Goal: Find specific page/section: Find specific page/section

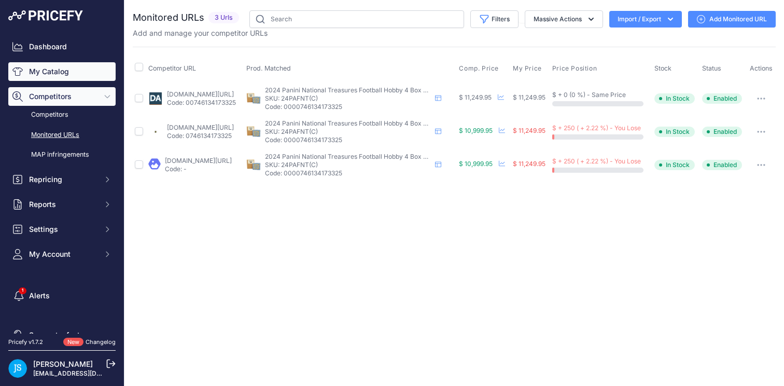
click at [84, 66] on link "My Catalog" at bounding box center [61, 71] width 107 height 19
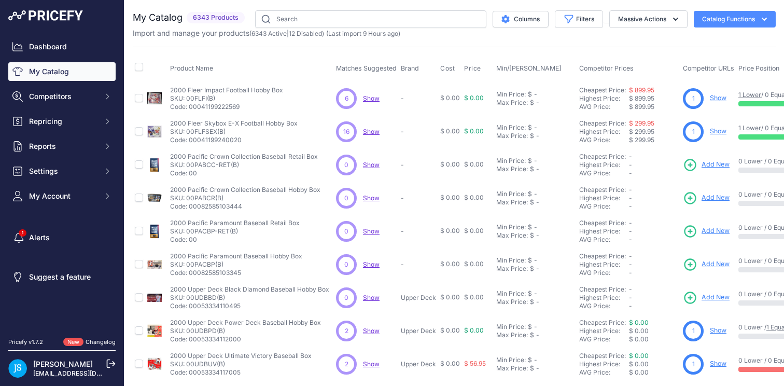
click at [350, 18] on input "text" at bounding box center [370, 19] width 231 height 18
type input "2024/25 Upper Deck Premier Hockey Hobby 10 Box Case"
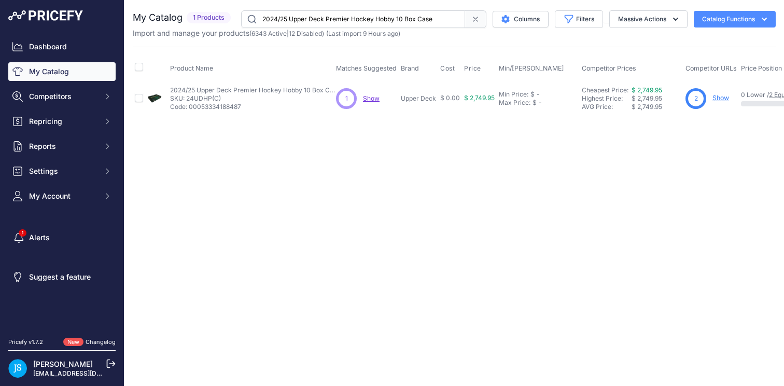
click at [719, 99] on link "Show" at bounding box center [721, 98] width 17 height 8
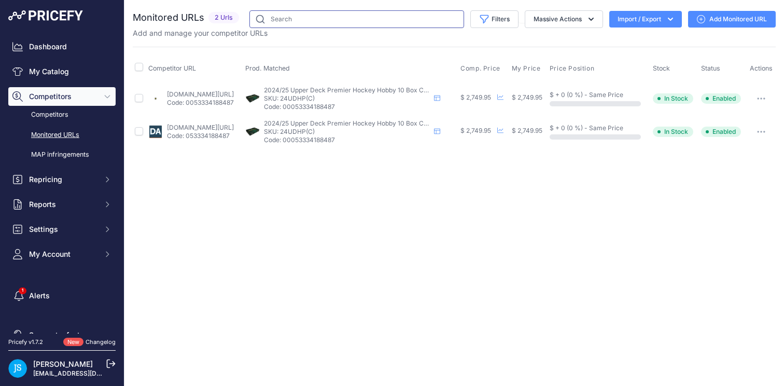
click at [343, 18] on input "text" at bounding box center [356, 19] width 215 height 18
paste input "2020/21 Upper Deck The Cup Hockey Hobby 6 Box Case"
type input "2020/21 Upper Deck The Cup Hockey Hobby 6 Box Case"
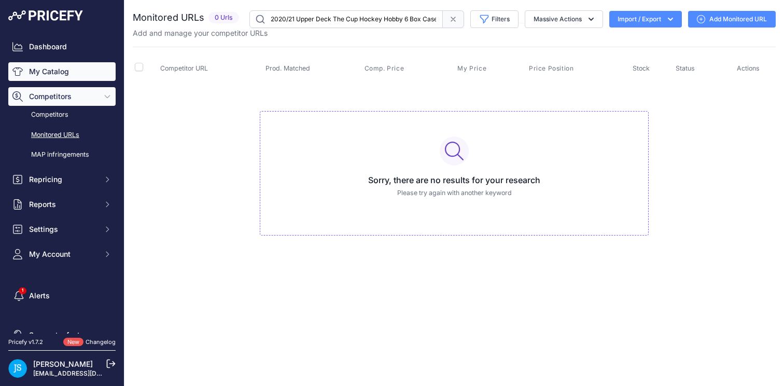
click at [48, 70] on link "My Catalog" at bounding box center [61, 71] width 107 height 19
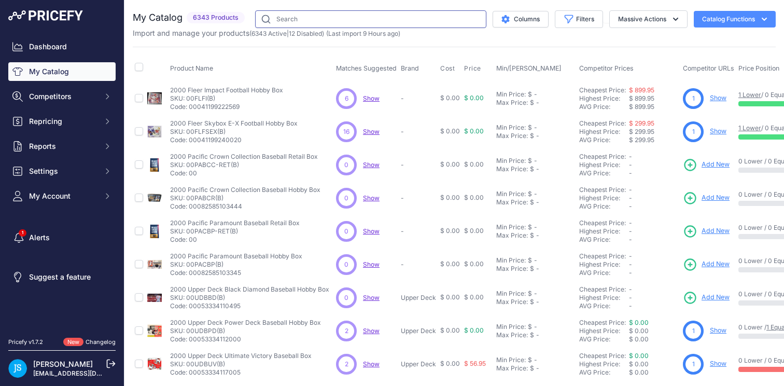
click at [341, 20] on input "text" at bounding box center [370, 19] width 231 height 18
paste input "2025 Topps Chrome UFC Hobby"
type input "2025 Topps Chrome UFC Hobby"
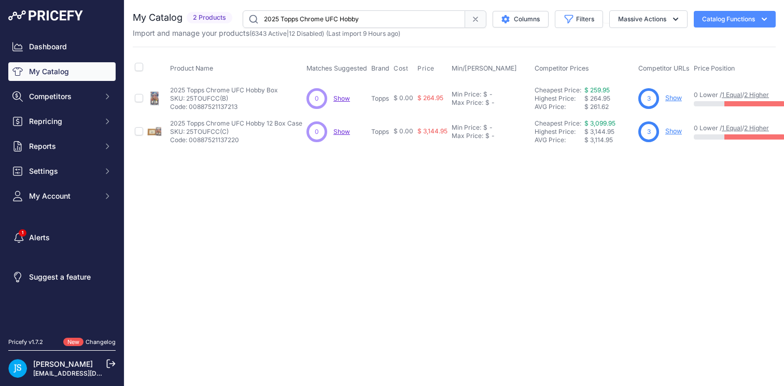
click at [677, 132] on link "Show" at bounding box center [673, 131] width 17 height 8
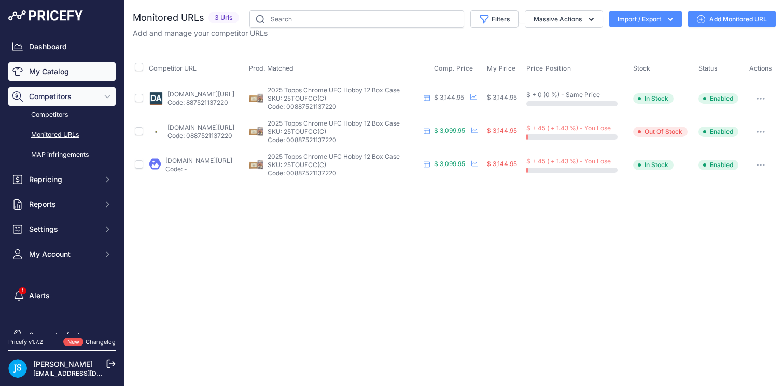
click at [74, 66] on link "My Catalog" at bounding box center [61, 71] width 107 height 19
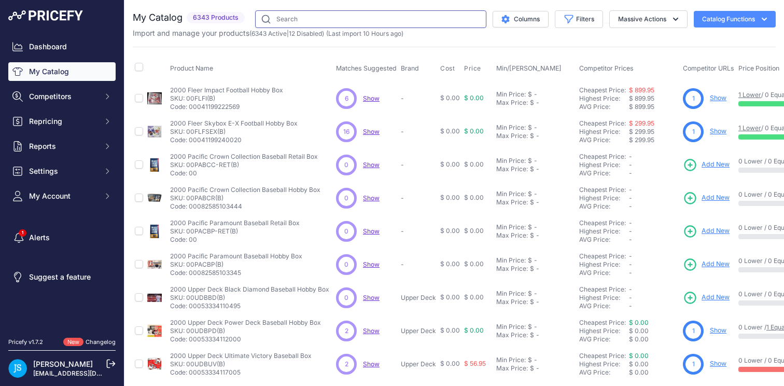
click at [294, 23] on input "text" at bounding box center [370, 19] width 231 height 18
paste input "2023/24 Upper Deck Artifacts Hockey Hobby"
type input "2023/24 Upper Deck Artifacts Hockey Hobby"
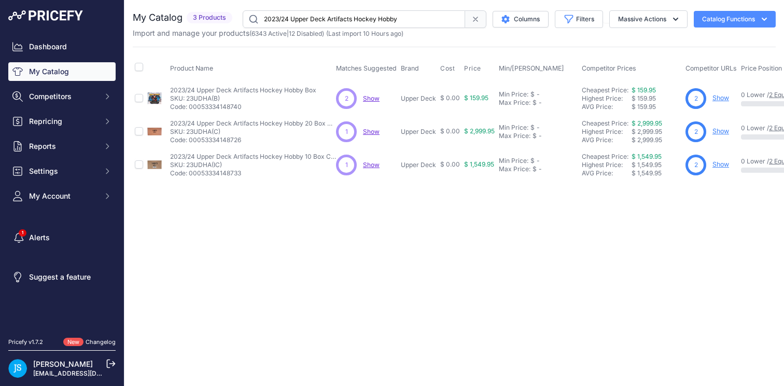
click at [720, 98] on link "Show" at bounding box center [721, 98] width 17 height 8
